Goal: Navigation & Orientation: Go to known website

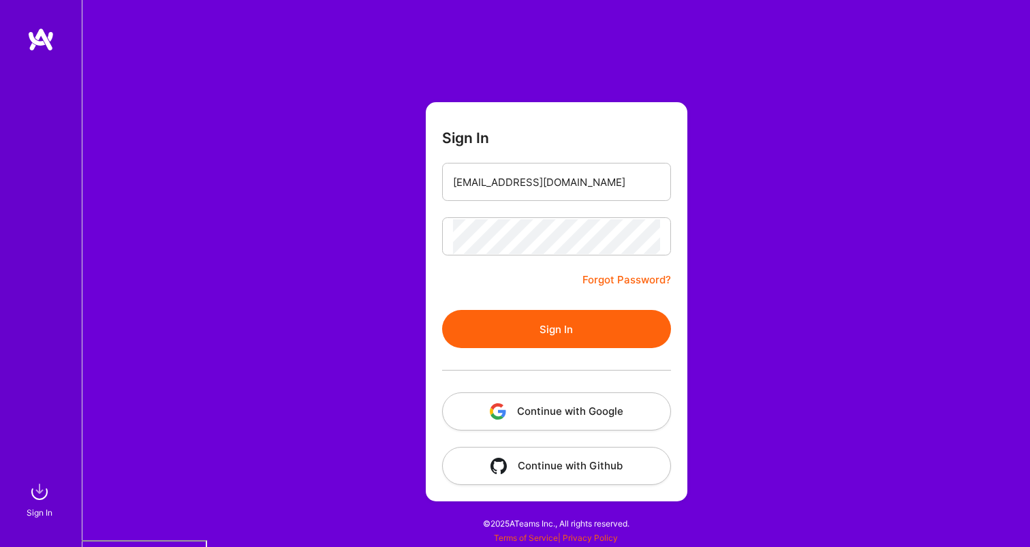
click at [573, 337] on button "Sign In" at bounding box center [556, 329] width 229 height 38
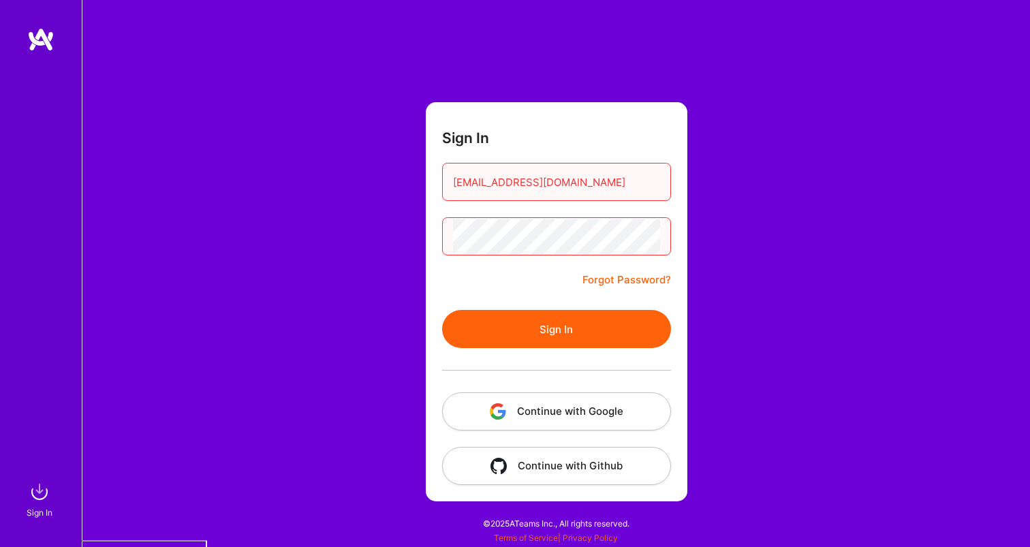
click at [589, 416] on button "Continue with Google" at bounding box center [556, 412] width 229 height 38
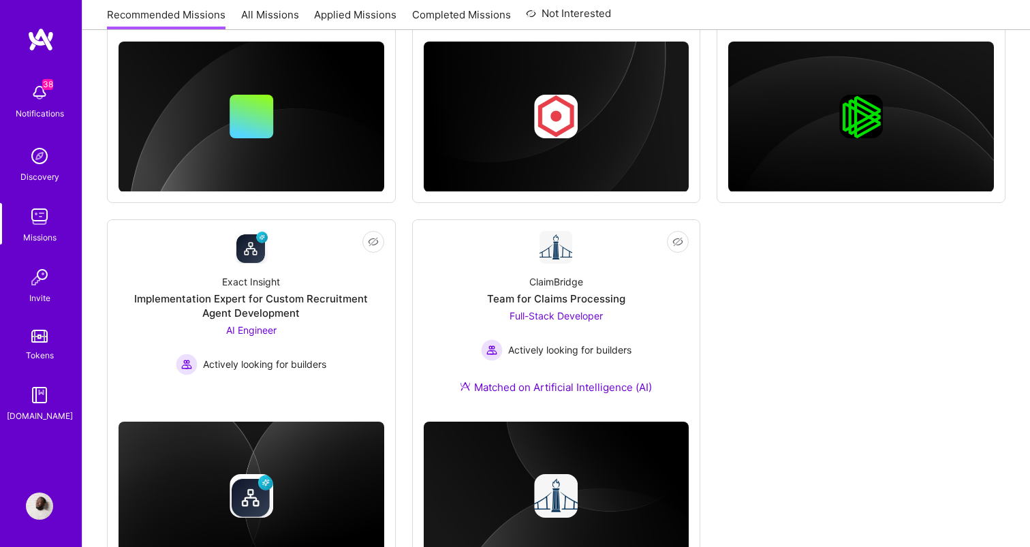
scroll to position [866, 0]
